Goal: Navigation & Orientation: Find specific page/section

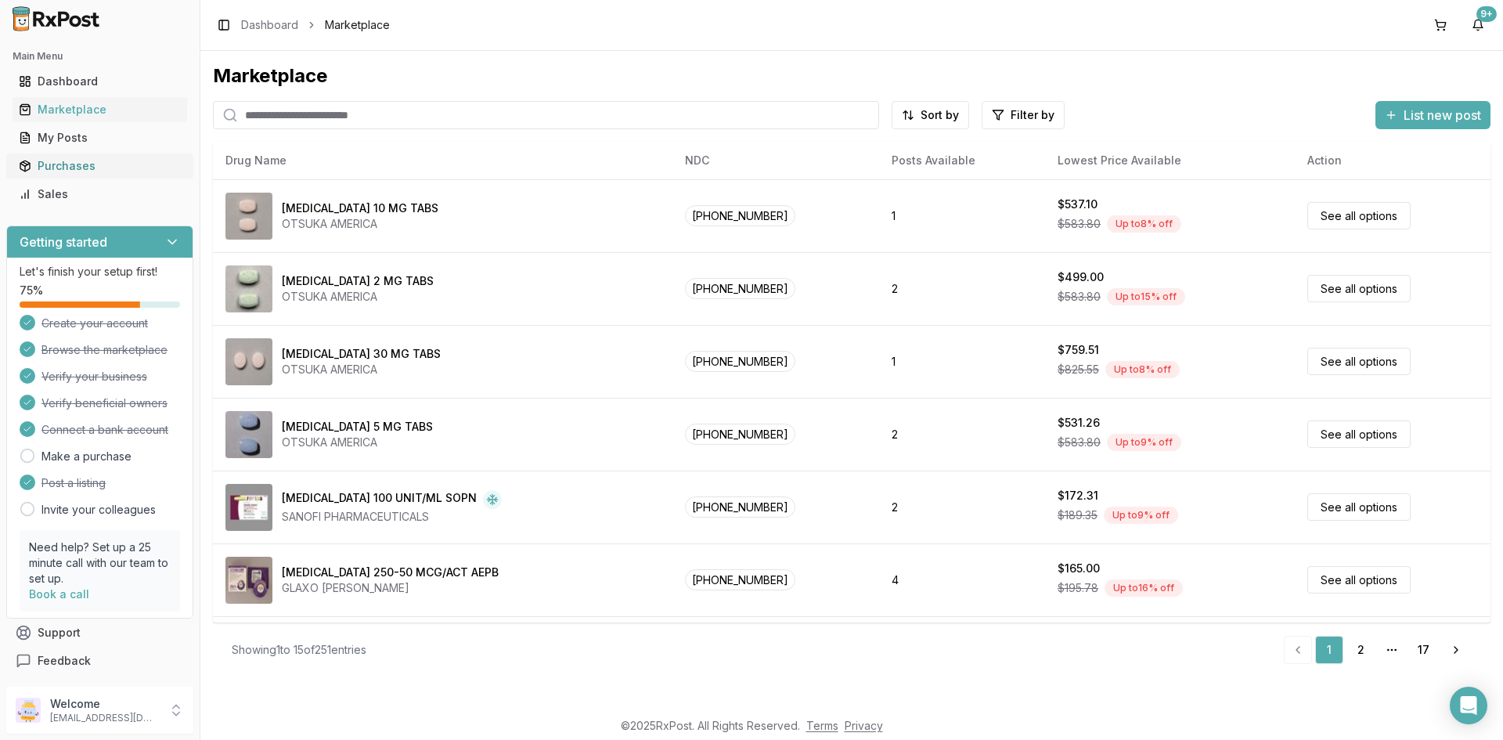
click at [63, 171] on div "Purchases" at bounding box center [100, 166] width 162 height 16
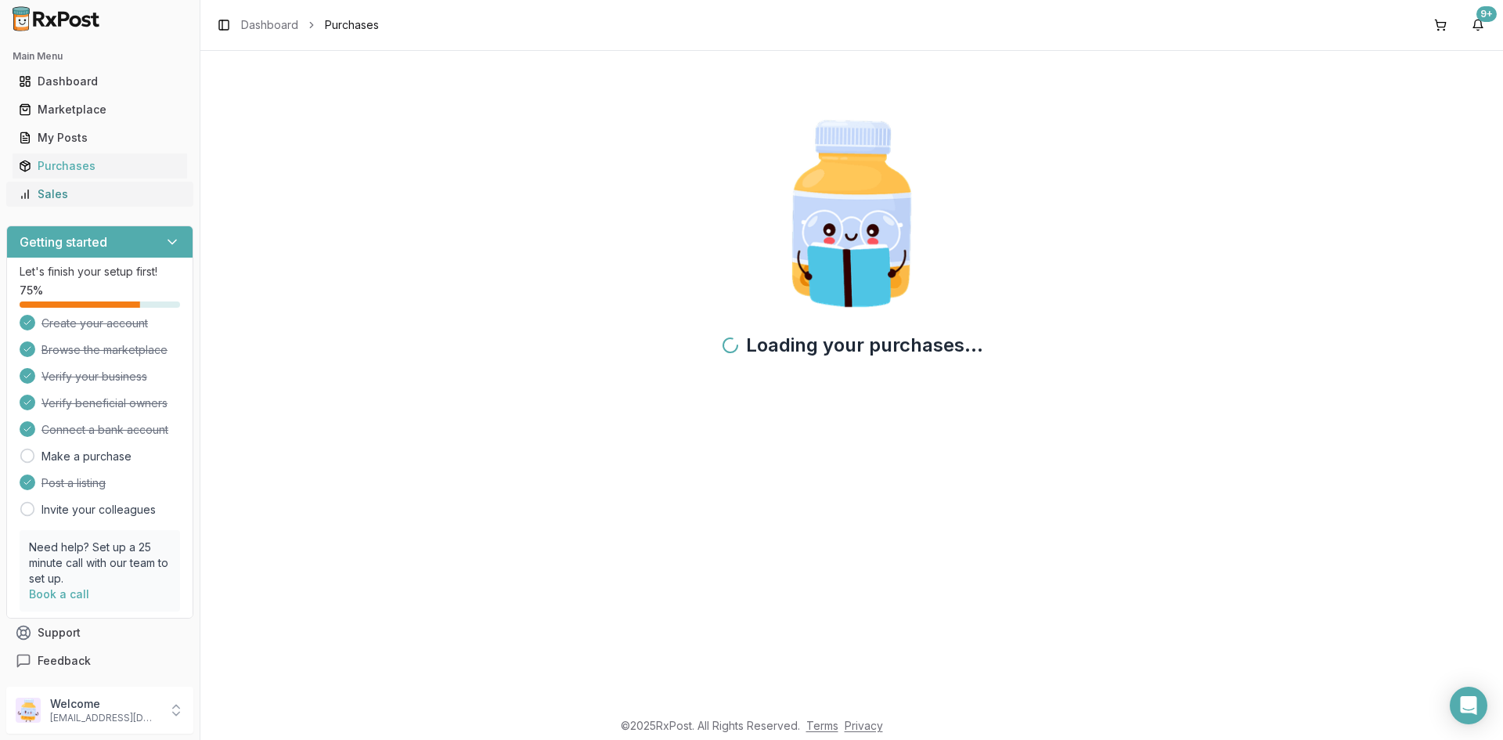
drag, startPoint x: 93, startPoint y: 194, endPoint x: 114, endPoint y: 194, distance: 21.1
click at [96, 194] on div "Sales" at bounding box center [100, 194] width 162 height 16
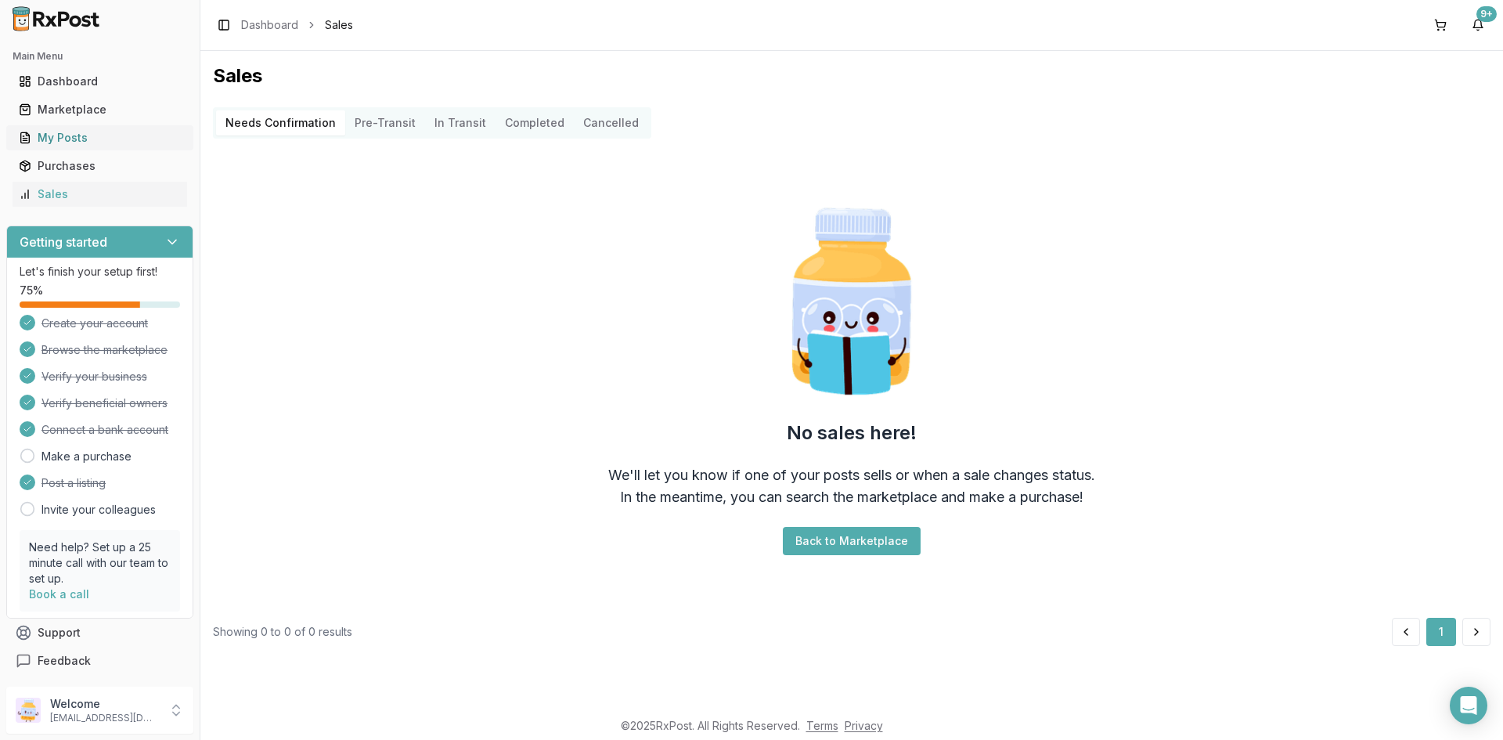
click at [57, 128] on link "My Posts" at bounding box center [100, 138] width 175 height 28
